Goal: Subscribe to service/newsletter

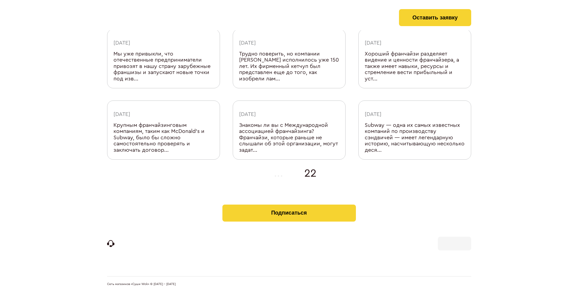
scroll to position [199, 0]
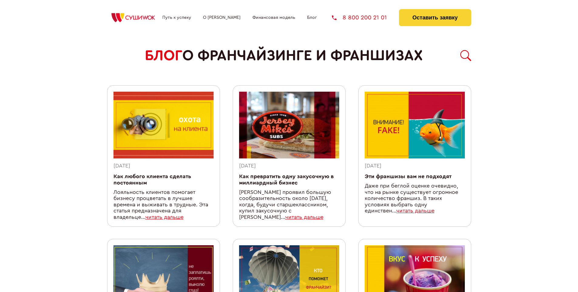
scroll to position [534, 0]
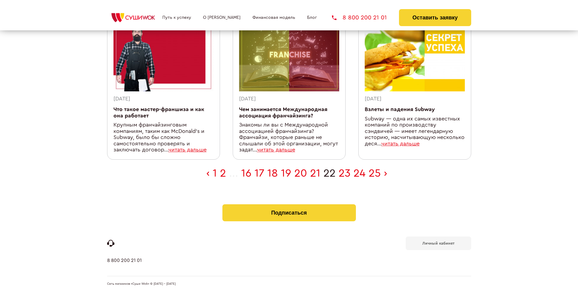
click at [438, 243] on b "Личный кабинет" at bounding box center [438, 243] width 32 height 4
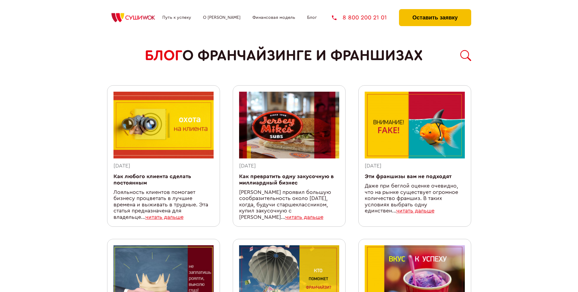
click at [435, 11] on button "Оставить заявку" at bounding box center [435, 17] width 72 height 17
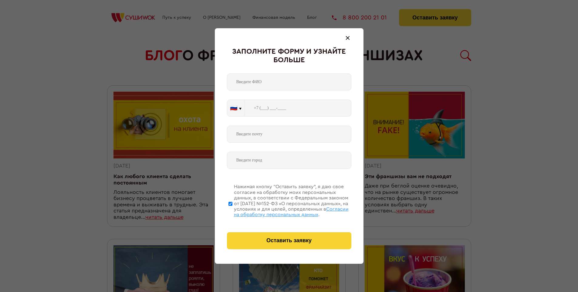
click at [281, 211] on span "Согласии на обработку персональных данных" at bounding box center [291, 212] width 115 height 10
click at [232, 211] on input "Нажимая кнопку “Оставить заявку”, я даю свое согласие на обработку моих персона…" at bounding box center [231, 203] width 4 height 49
checkbox input "false"
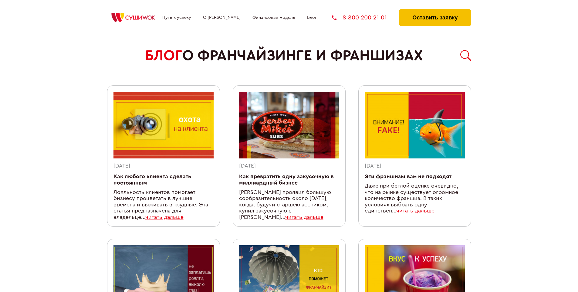
click at [435, 11] on button "Оставить заявку" at bounding box center [435, 17] width 72 height 17
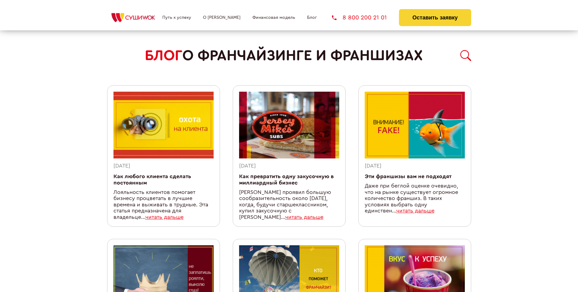
scroll to position [534, 0]
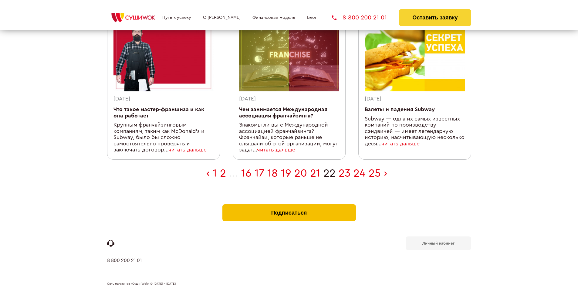
click at [289, 206] on button "Подписаться" at bounding box center [289, 212] width 134 height 17
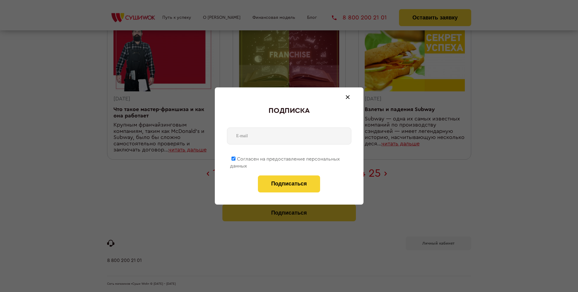
click at [285, 158] on span "Согласен на предоставление персональных данных" at bounding box center [285, 163] width 110 height 12
click at [236, 158] on input "Согласен на предоставление персональных данных" at bounding box center [234, 159] width 4 height 4
checkbox input "false"
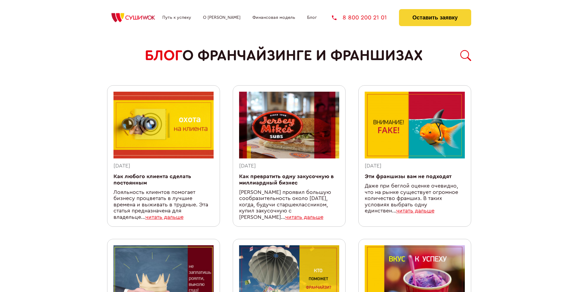
scroll to position [534, 0]
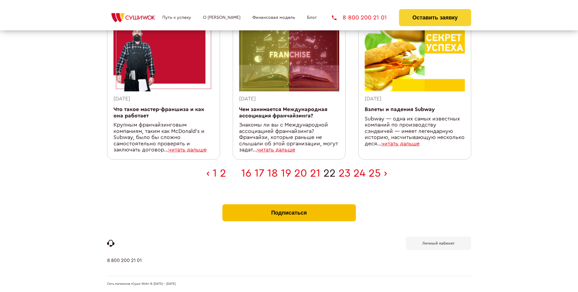
click at [289, 206] on button "Подписаться" at bounding box center [289, 212] width 134 height 17
